Goal: Use online tool/utility: Use online tool/utility

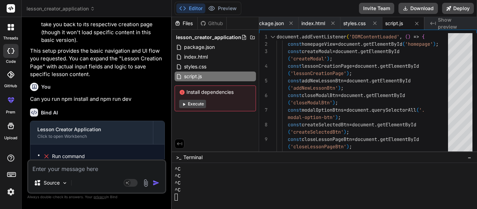
scroll to position [613, 0]
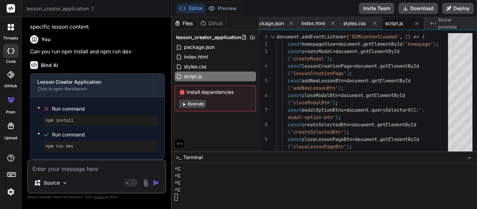
click at [197, 195] on div at bounding box center [322, 197] width 294 height 7
click at [458, 22] on span "Show preview" at bounding box center [455, 23] width 34 height 14
click at [456, 5] on button "Deploy" at bounding box center [458, 8] width 32 height 11
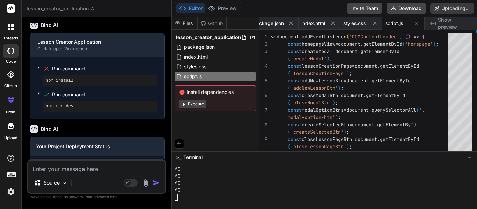
scroll to position [673, 0]
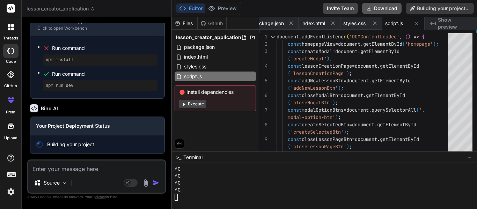
click at [375, 5] on button "Download" at bounding box center [381, 8] width 39 height 11
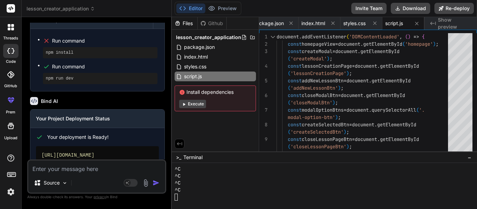
scroll to position [722, 0]
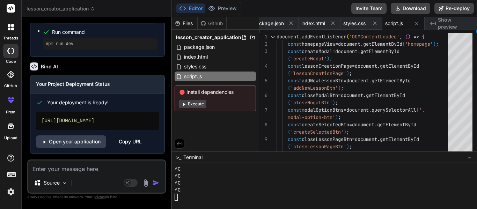
type textarea "x"
click at [197, 54] on span "index.html" at bounding box center [195, 57] width 25 height 8
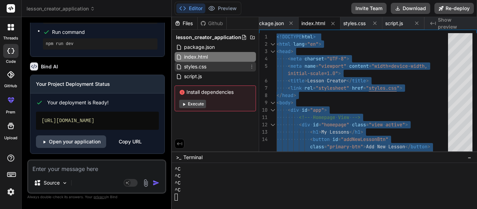
click at [220, 65] on div "styles.css" at bounding box center [215, 67] width 81 height 10
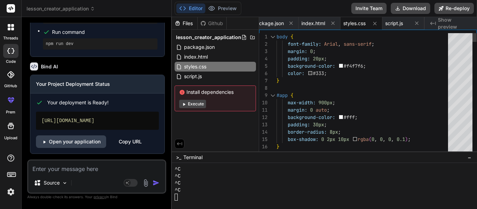
type textarea "body { font-family: Arial, sans-serif; margin: 0; padding: 20px; background-col…"
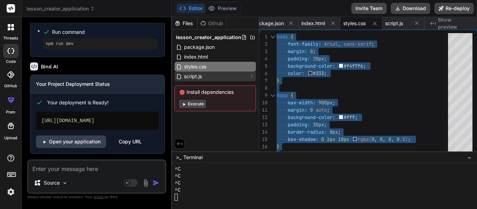
click at [198, 73] on span "script.js" at bounding box center [192, 76] width 19 height 8
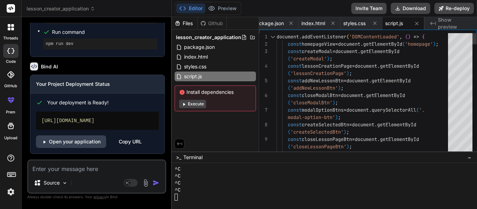
type textarea "document.addEventListener('DOMContentLoaded', () => { const homepageView = docu…"
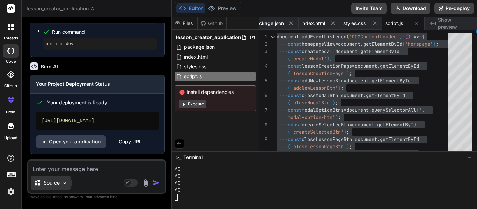
click at [60, 176] on div "Source" at bounding box center [50, 183] width 39 height 14
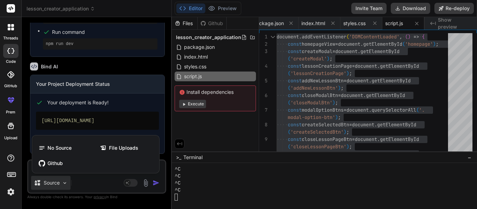
click at [86, 179] on div at bounding box center [238, 104] width 477 height 209
type textarea "x"
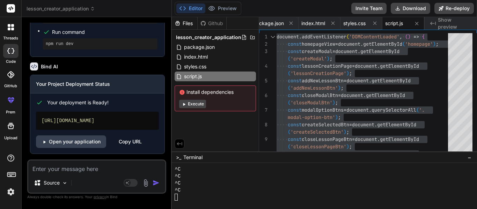
click at [77, 174] on div "Source Agent Mode. When this toggle is activated, AI automatically makes decisi…" at bounding box center [96, 177] width 139 height 34
click at [64, 165] on textarea at bounding box center [96, 167] width 137 height 13
type textarea "M"
type textarea "x"
type textarea "Ma"
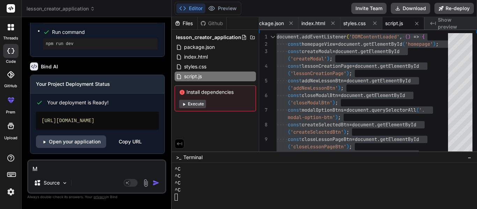
type textarea "x"
type textarea "M"
type textarea "x"
type textarea "R"
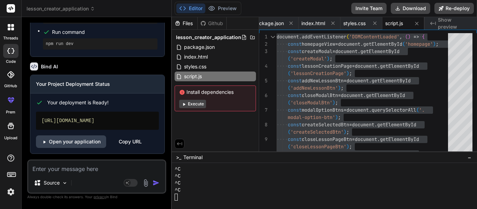
type textarea "x"
type textarea "Re"
type textarea "x"
type textarea "Rem"
type textarea "x"
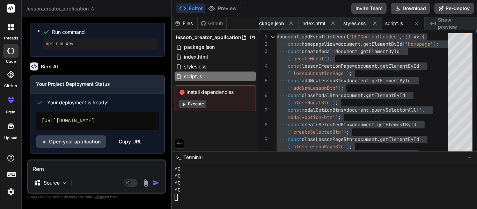
type textarea "Remo"
type textarea "x"
type textarea "Remov"
type textarea "x"
type textarea "Remove"
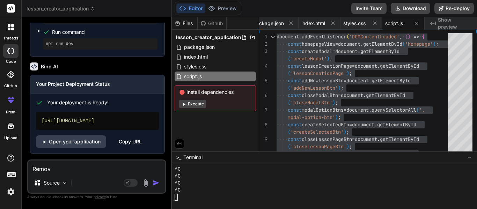
type textarea "x"
type textarea "Remove"
type textarea "x"
type textarea "Remove t"
type textarea "x"
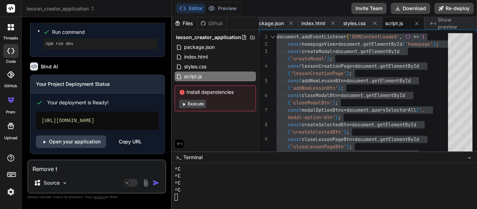
type textarea "Remove th"
type textarea "x"
type textarea "Remove the"
type textarea "x"
type textarea "Remove the"
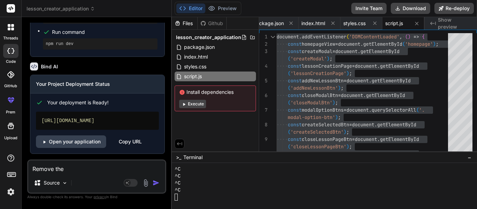
type textarea "x"
type textarea "Remove the c"
type textarea "x"
type textarea "Remove the co"
type textarea "x"
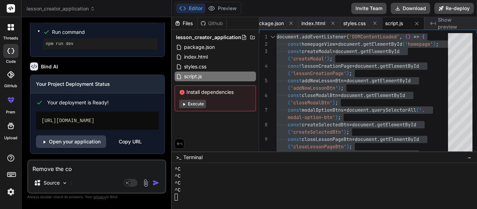
type textarea "Remove the con"
type textarea "x"
type textarea "Remove the cont"
type textarea "x"
type textarea "Remove the conta"
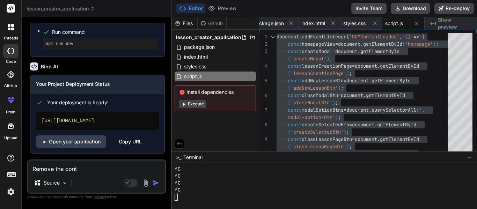
type textarea "x"
type textarea "Remove the contai"
type textarea "x"
type textarea "Remove the contain"
type textarea "x"
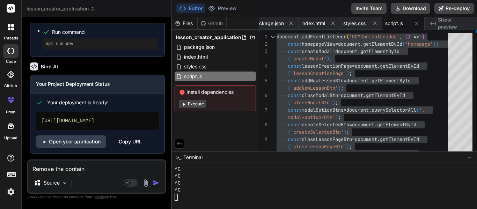
type textarea "Remove the containe"
type textarea "x"
type textarea "Remove the container"
type textarea "x"
type textarea "Remove the container"
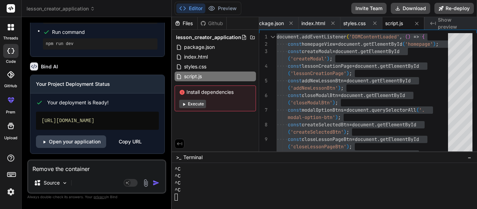
type textarea "x"
type textarea "Remove the container s"
type textarea "x"
type textarea "Remove the container st"
type textarea "x"
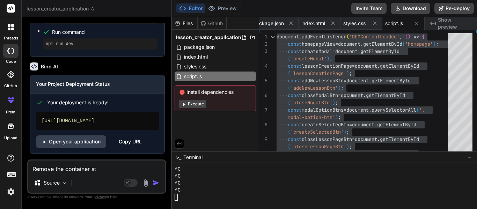
type textarea "Remove the container stu"
type textarea "x"
type textarea "Remove the container st"
type textarea "x"
type textarea "Remove the container stt"
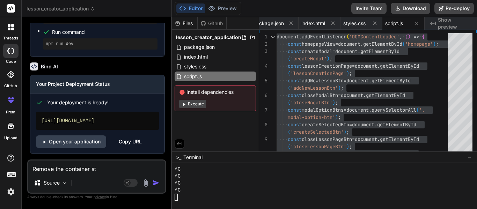
type textarea "x"
type textarea "Remove the container sttu"
type textarea "x"
type textarea "Remove the container stt"
type textarea "x"
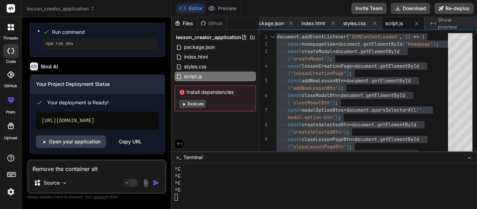
type textarea "Remove the container st"
type textarea "x"
type textarea "Remove the container stu"
type textarea "x"
type textarea "Remove the container stuf"
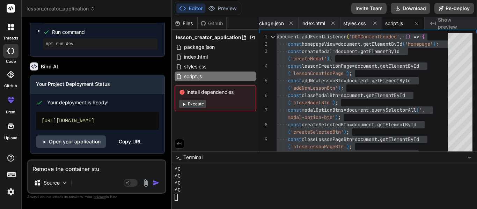
type textarea "x"
type textarea "Remove the container stuff"
type textarea "x"
type textarea "Remove the container stuff"
type textarea "x"
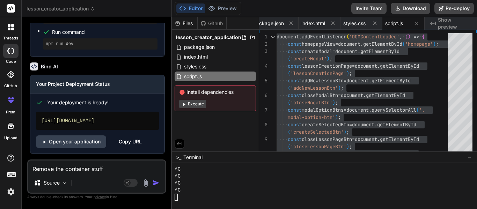
type textarea "Remove the container stuff s"
type textarea "x"
type textarea "Remove the container stuff so"
type textarea "x"
type textarea "Remove the container stuff so"
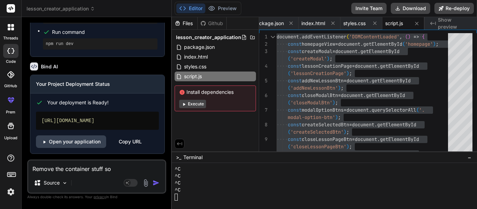
type textarea "x"
type textarea "Remove the container stuff so e"
type textarea "x"
type textarea "Remove the container stuff so ev"
type textarea "x"
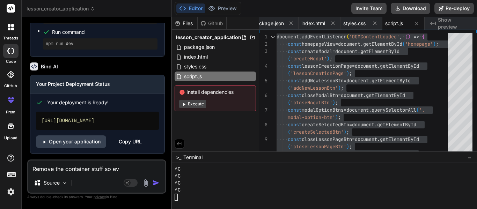
type textarea "Remove the container stuff so eve"
type textarea "x"
type textarea "Remove the container stuff so ever"
type textarea "x"
type textarea "Remove the container stuff so every"
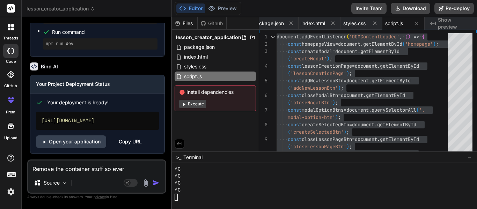
type textarea "x"
type textarea "Remove the container stuff so everyt"
type textarea "x"
type textarea "Remove the container stuff so everyth"
type textarea "x"
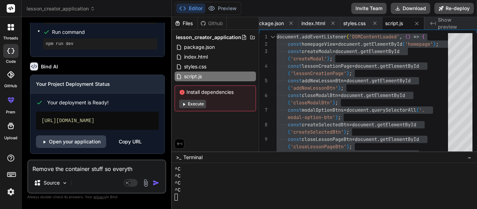
type textarea "Remove the container stuff so everythi"
type textarea "x"
type textarea "Remove the container stuff so everythin"
type textarea "x"
type textarea "Remove the container stuff so everything"
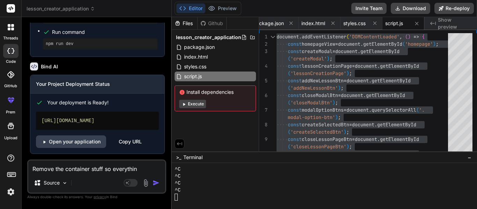
type textarea "x"
type textarea "Remove the container stuff so everything"
type textarea "x"
type textarea "Remove the container stuff so everything i"
type textarea "x"
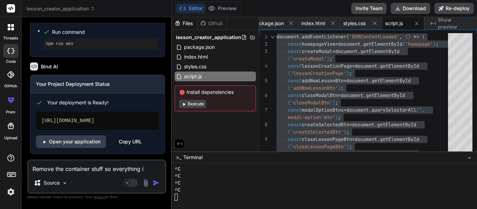
type textarea "Remove the container stuff so everything is"
type textarea "x"
type textarea "Remove the container stuff so everything is"
type textarea "x"
type textarea "Remove the container stuff so everything is o"
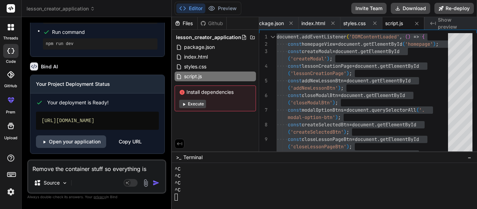
type textarea "x"
type textarea "Remove the container stuff so everything is on"
type textarea "x"
type textarea "Remove the container stuff so everything is on"
type textarea "x"
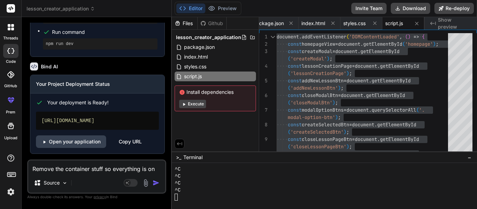
type textarea "Remove the container stuff so everything is on t"
type textarea "x"
type textarea "Remove the container stuff so everything is on te"
type textarea "x"
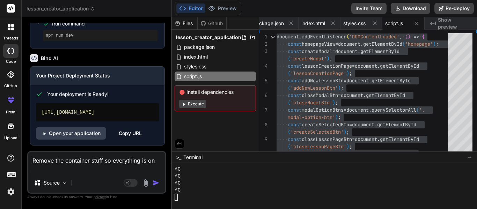
type textarea "Remove the container stuff so everything is on the"
type textarea "x"
type textarea "Remove the container stuff so everything is on the"
type textarea "x"
type textarea "Remove the container stuff so everything is on the"
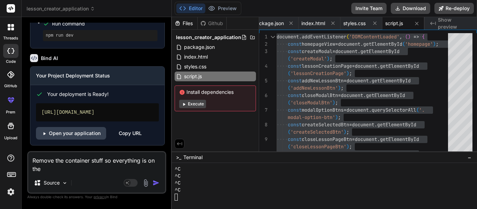
type textarea "x"
type textarea "Remove the container stuff so everything is on the b"
type textarea "x"
type textarea "Remove the container stuff so everything is on the ba"
type textarea "x"
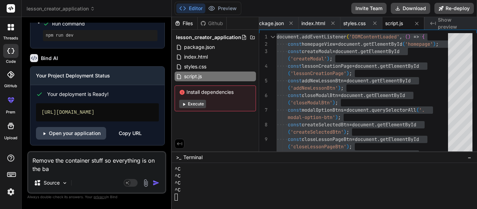
type textarea "Remove the container stuff so everything is on the bac"
type textarea "x"
type textarea "Remove the container stuff so everything is on the back"
type textarea "x"
type textarea "Remove the container stuff so everything is on the back"
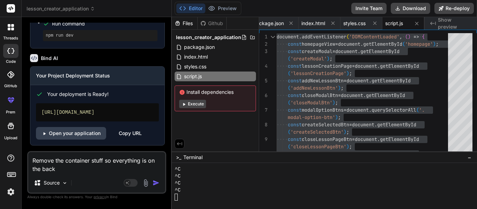
type textarea "x"
type textarea "Remove the container stuff so everything is on the back a"
type textarea "x"
type textarea "Remove the container stuff so everything is on the back an"
type textarea "x"
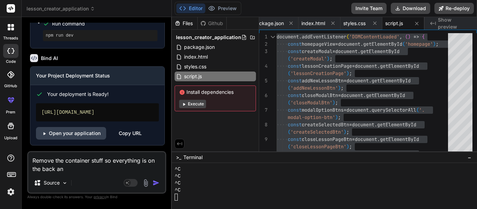
type textarea "Remove the container stuff so everything is on the back and"
type textarea "x"
type textarea "Remove the container stuff so everything is on the back and"
type textarea "x"
type textarea "Remove the container stuff so everything is on the back and m"
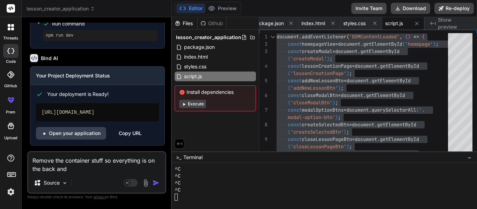
type textarea "x"
type textarea "Remove the container stuff so everything is on the back and ma"
type textarea "x"
type textarea "Remove the container stuff so everything is on the back and mak"
type textarea "x"
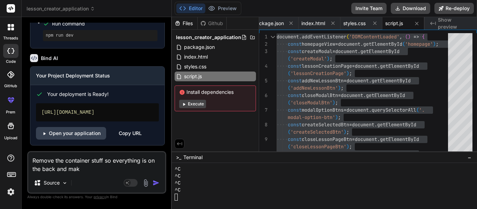
type textarea "Remove the container stuff so everything is on the back and make"
type textarea "x"
type textarea "Remove the container stuff so everything is on the back and make"
type textarea "x"
type textarea "Remove the container stuff so everything is on the back and make s"
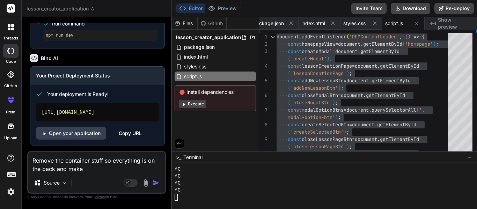
type textarea "x"
type textarea "Remove the container stuff so everything is on the back and make su"
type textarea "x"
type textarea "Remove the container stuff so everything is on the back and make sur"
type textarea "x"
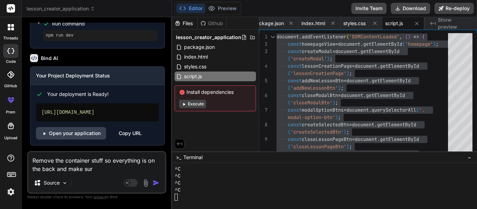
type textarea "Remove the container stuff so everything is on the back and make sure"
type textarea "x"
type textarea "Remove the container stuff so everything is on the back and make sure"
type textarea "x"
type textarea "Remove the container stuff so everything is on the back and make sure i"
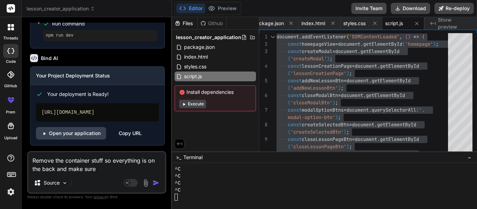
type textarea "x"
type textarea "Remove the container stuff so everything is on the back and make sure I"
type textarea "x"
type textarea "Remove the container stuff so everything is on the back and make sure I c"
type textarea "x"
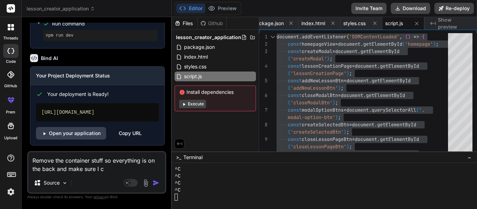
type textarea "Remove the container stuff so everything is on the back and make sure I ca"
type textarea "x"
type textarea "Remove the container stuff so everything is on the back and make sure I can"
type textarea "x"
type textarea "Remove the container stuff so everything is on the back and make sure I can"
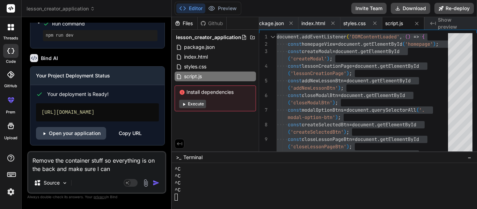
type textarea "x"
type textarea "Remove the container stuff so everything is on the back and make sure I can d"
type textarea "x"
type textarea "Remove the container stuff so everything is on the back and make sure I can"
type textarea "x"
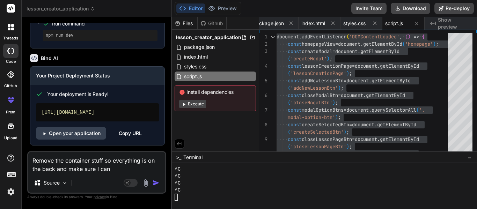
type textarea "Remove the container stuff so everything is on the back and make sure I can d"
type textarea "x"
type textarea "Remove the container stuff so everything is on the back and make sure I can de"
type textarea "x"
type textarea "Remove the container stuff so everything is on the back and make sure I can del"
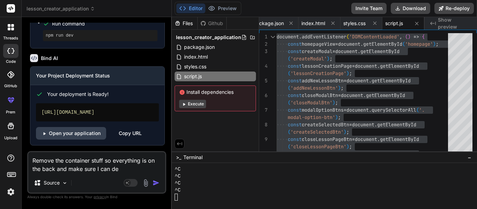
type textarea "x"
type textarea "Remove the container stuff so everything is on the back and make sure I can delt"
type textarea "x"
type textarea "Remove the container stuff so everything is on the back and make sure I can del"
type textarea "x"
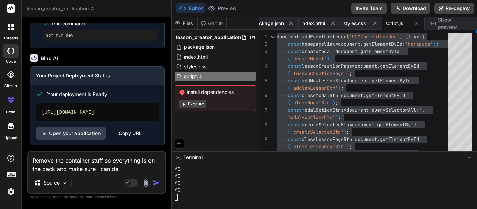
type textarea "Remove the container stuff so everything is on the back and make sure I can dele"
type textarea "x"
type textarea "Remove the container stuff so everything is on the back and make sure I can del…"
type textarea "x"
type textarea "Remove the container stuff so everything is on the back and make sure I can del…"
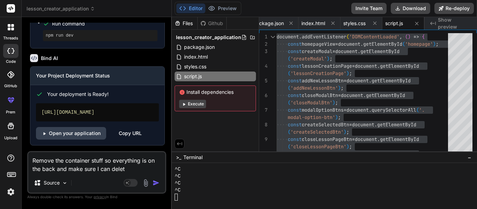
type textarea "x"
type textarea "Remove the container stuff so everything is on the back and make sure I can del…"
type textarea "x"
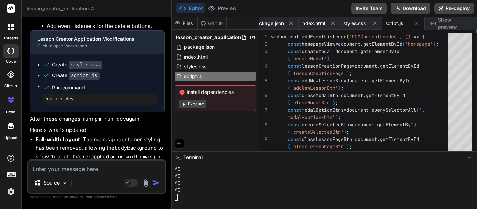
scroll to position [1034, 0]
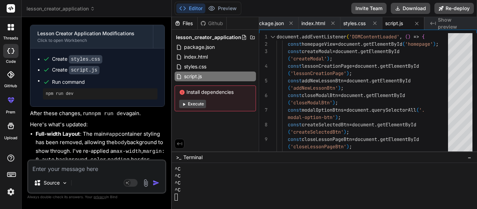
click at [205, 197] on div at bounding box center [322, 197] width 294 height 7
click at [225, 66] on div "styles.css" at bounding box center [215, 67] width 81 height 10
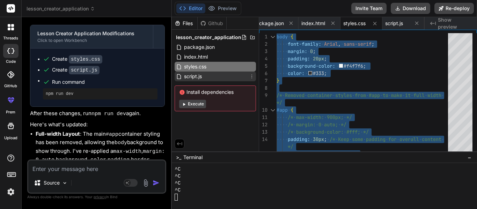
click at [215, 77] on div "script.js" at bounding box center [215, 77] width 81 height 10
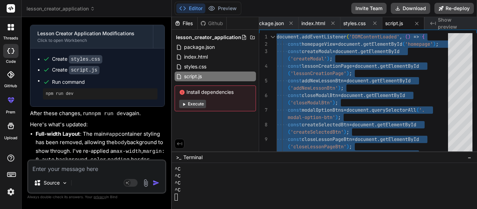
click at [71, 167] on textarea at bounding box center [96, 167] width 137 height 13
